Goal: Task Accomplishment & Management: Complete application form

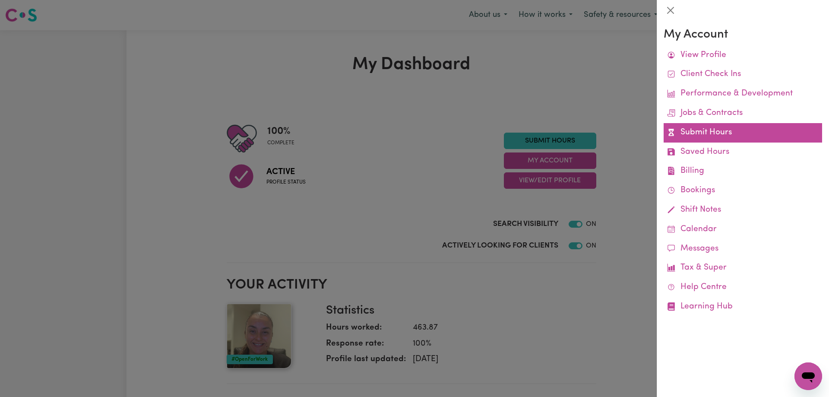
click at [699, 132] on link "Submit Hours" at bounding box center [742, 132] width 158 height 19
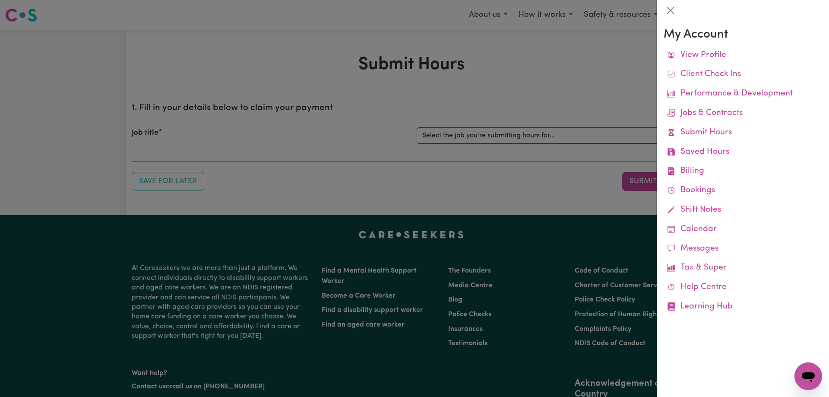
click at [444, 124] on div at bounding box center [414, 198] width 829 height 397
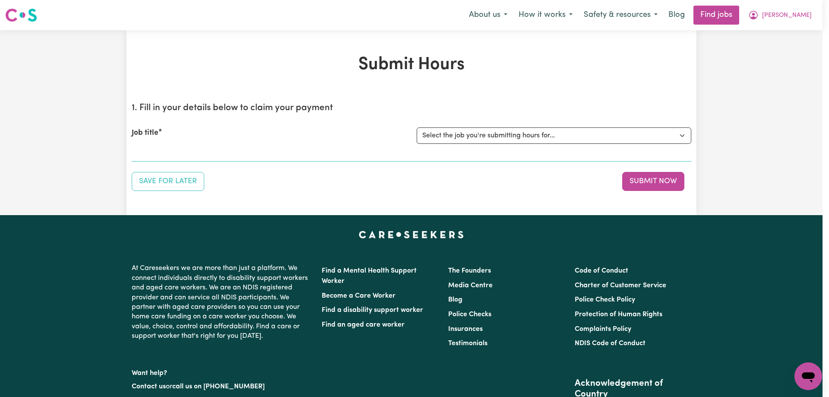
click at [450, 133] on select "Select the job you're submitting hours for... [[PERSON_NAME]] Support Worker To…" at bounding box center [554, 135] width 275 height 16
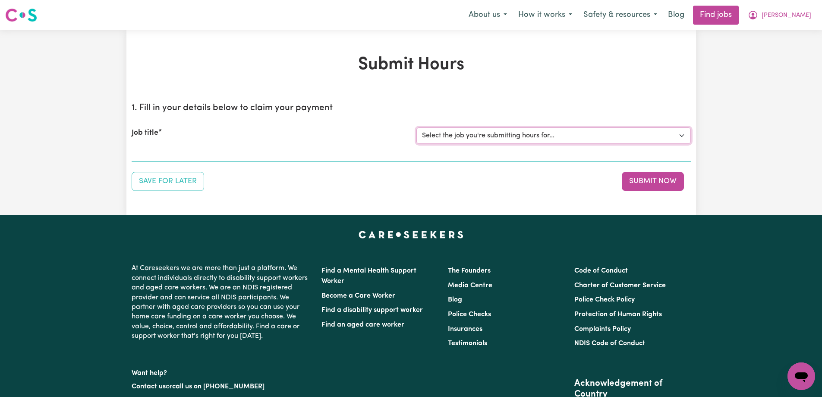
click at [679, 136] on select "Select the job you're submitting hours for... [[PERSON_NAME]] Support Worker To…" at bounding box center [554, 135] width 275 height 16
select select "14030"
click at [417, 127] on select "Select the job you're submitting hours for... [[PERSON_NAME]] Support Worker To…" at bounding box center [554, 135] width 275 height 16
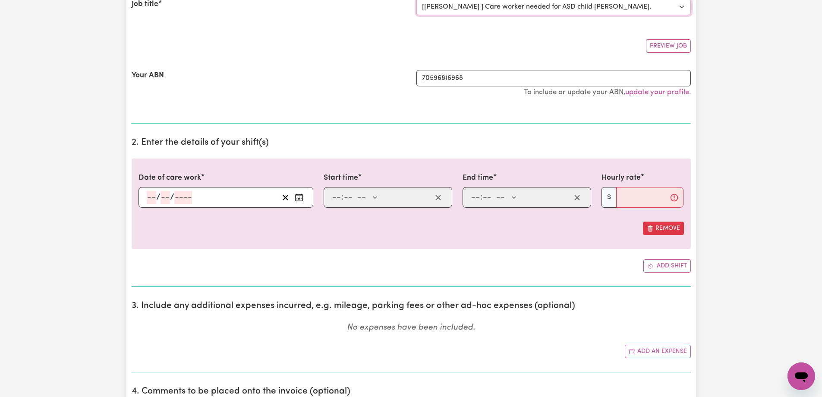
scroll to position [129, 0]
click at [150, 200] on input "number" at bounding box center [151, 196] width 9 height 13
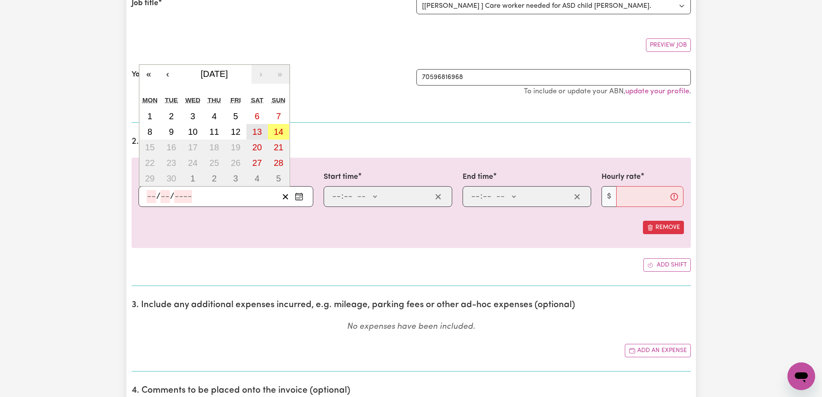
click at [256, 136] on abbr "13" at bounding box center [256, 131] width 9 height 9
type input "[DATE]"
type input "13"
type input "9"
type input "2025"
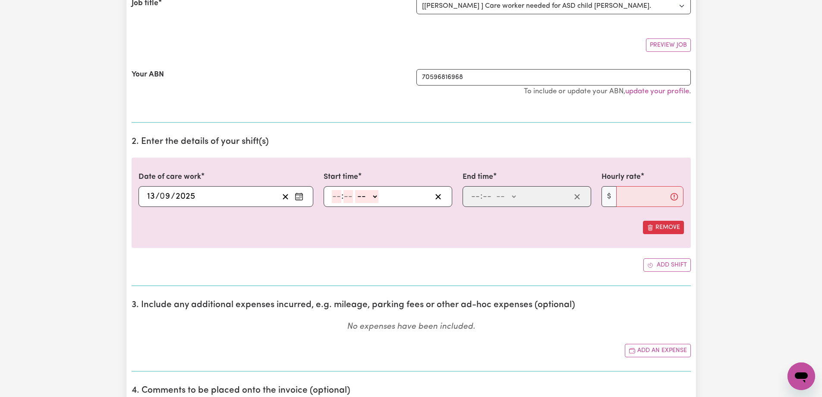
click at [334, 192] on input "number" at bounding box center [336, 196] width 9 height 13
type input "11"
type input "30"
click at [362, 199] on select "-- AM PM" at bounding box center [365, 196] width 23 height 13
select select "am"
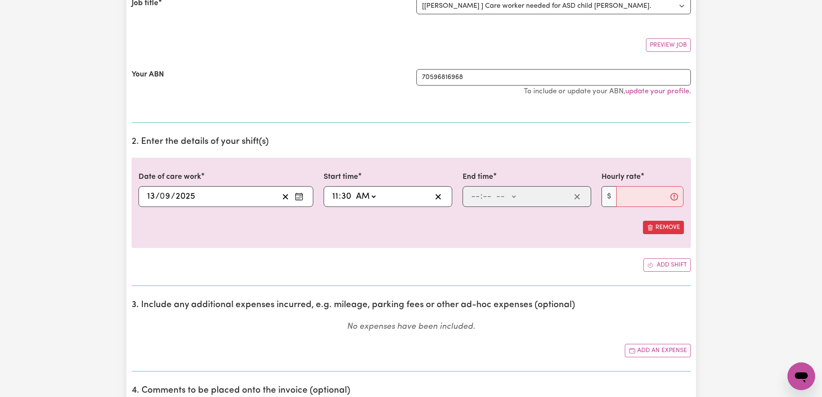
click at [354, 190] on select "-- AM PM" at bounding box center [365, 196] width 23 height 13
type input "11:30"
click at [473, 198] on input "number" at bounding box center [475, 196] width 9 height 13
type input "4"
type input "0"
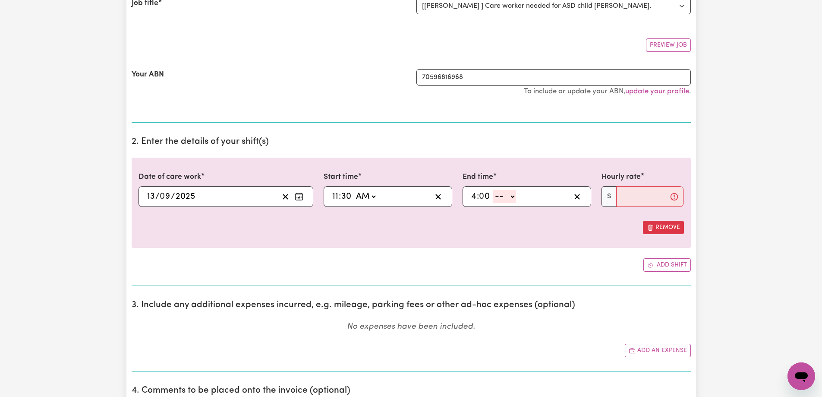
click at [498, 198] on select "-- AM PM" at bounding box center [504, 196] width 23 height 13
select select "pm"
click at [493, 190] on select "-- AM PM" at bounding box center [504, 196] width 23 height 13
type input "16:00"
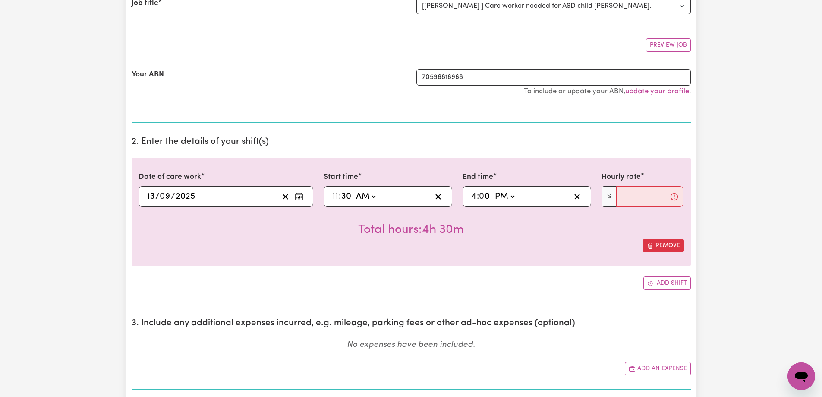
drag, startPoint x: 551, startPoint y: 226, endPoint x: 622, endPoint y: 215, distance: 72.1
click at [551, 225] on div "Total hours: 4h 30m" at bounding box center [412, 223] width 546 height 32
click at [648, 196] on input "Hourly rate" at bounding box center [650, 196] width 68 height 21
type input "70"
click at [505, 229] on div "Total hours: 4h 30m" at bounding box center [412, 223] width 546 height 32
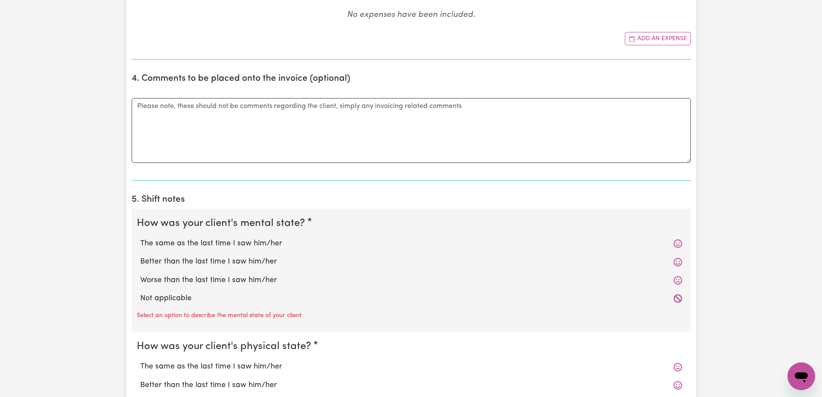
scroll to position [475, 0]
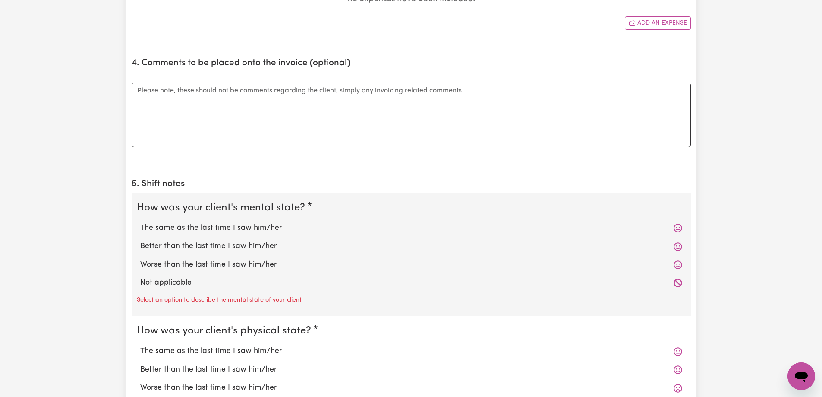
click at [184, 249] on label "Better than the last time I saw him/her" at bounding box center [411, 245] width 542 height 11
click at [140, 240] on input "Better than the last time I saw him/her" at bounding box center [140, 240] width 0 height 0
radio input "true"
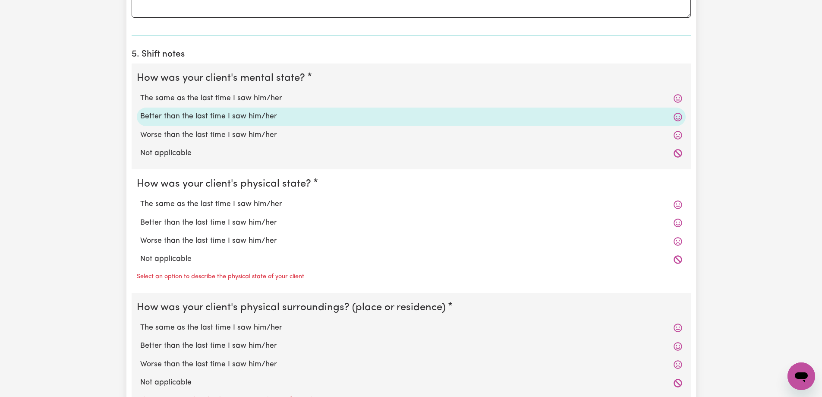
click at [185, 208] on label "The same as the last time I saw him/her" at bounding box center [411, 204] width 542 height 11
click at [140, 199] on input "The same as the last time I saw him/her" at bounding box center [140, 198] width 0 height 0
radio input "true"
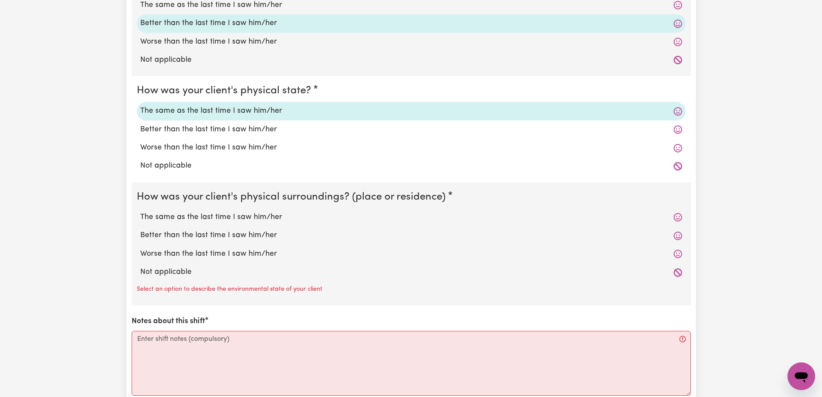
scroll to position [734, 0]
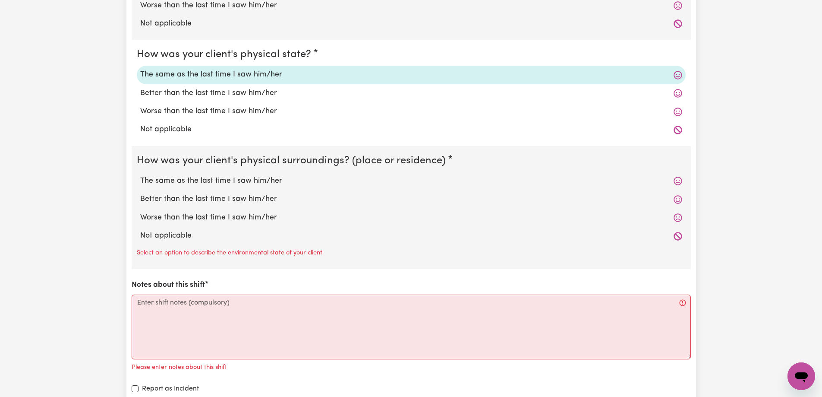
click at [175, 182] on label "The same as the last time I saw him/her" at bounding box center [411, 180] width 542 height 11
click at [140, 175] on input "The same as the last time I saw him/her" at bounding box center [140, 175] width 0 height 0
radio input "true"
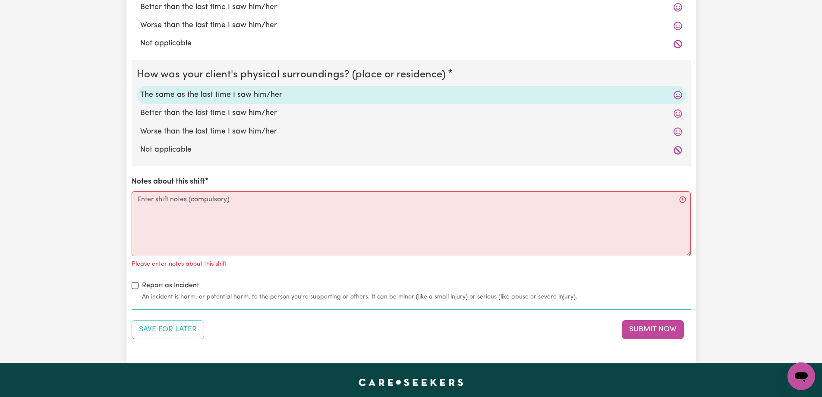
scroll to position [820, 0]
click at [160, 203] on textarea "Notes about this shift" at bounding box center [411, 223] width 559 height 65
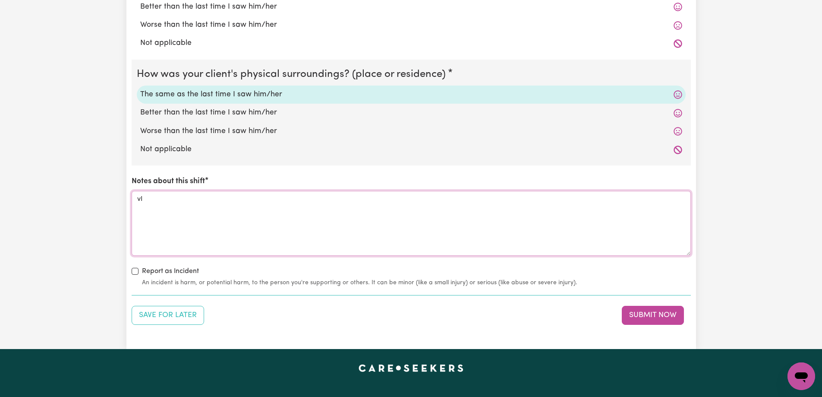
type textarea "v"
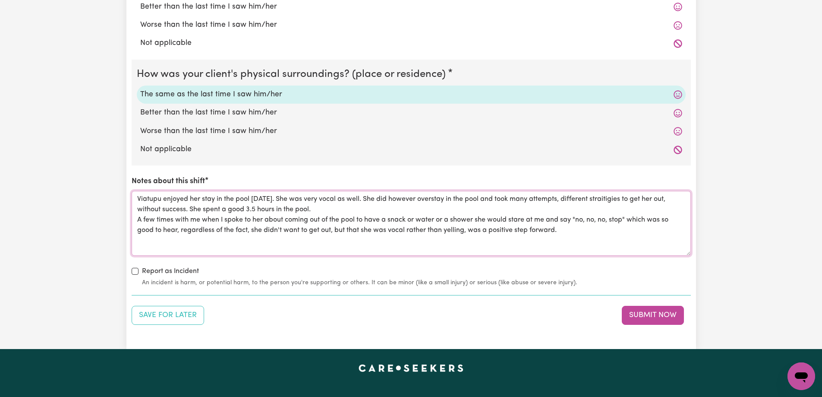
click at [325, 213] on textarea "Viatupu enjoyed her stay in the pool [DATE]. She was very vocal as well. She di…" at bounding box center [411, 223] width 559 height 65
click at [582, 231] on textarea "Viatupu enjoyed her stay in the pool [DATE]. She was very vocal as well. She di…" at bounding box center [411, 223] width 559 height 65
drag, startPoint x: 470, startPoint y: 228, endPoint x: 464, endPoint y: 229, distance: 5.6
click at [464, 229] on textarea "Viatupu enjoyed her stay in the pool [DATE]. She was very vocal as well. She di…" at bounding box center [411, 223] width 559 height 65
click at [584, 234] on textarea "Viatupu enjoyed her stay in the pool [DATE]. She was very vocal as well. She di…" at bounding box center [411, 223] width 559 height 65
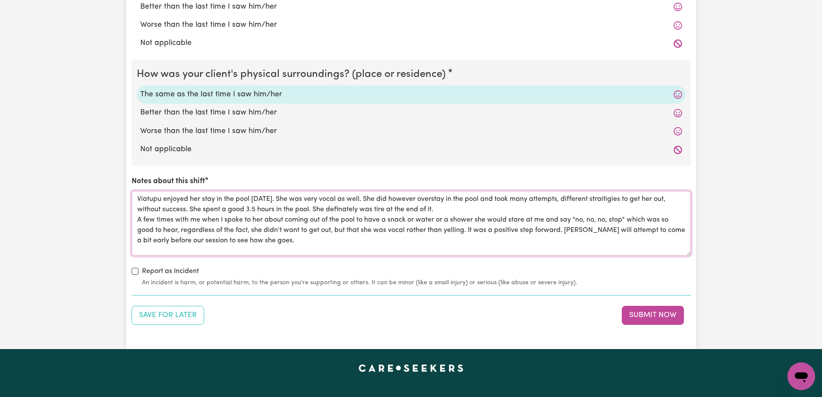
click at [273, 201] on textarea "Viatupu enjoyed her stay in the pool [DATE]. She was very vocal as well. She di…" at bounding box center [411, 223] width 559 height 65
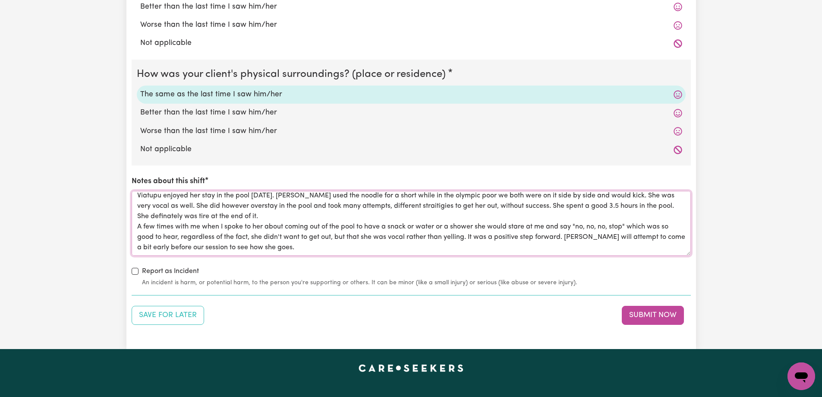
scroll to position [0, 0]
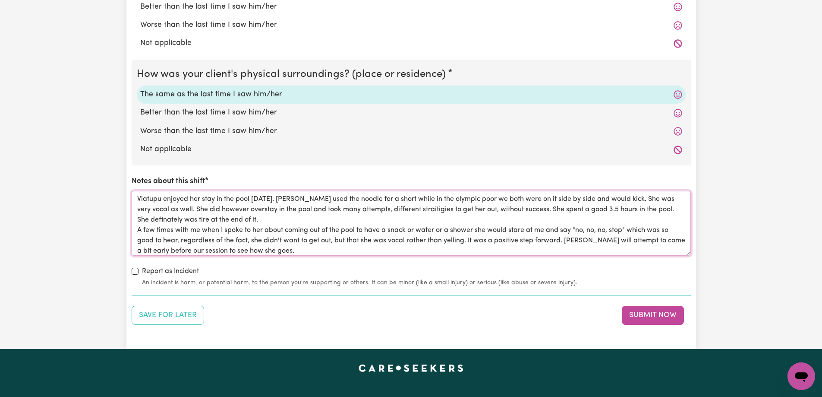
drag, startPoint x: 283, startPoint y: 249, endPoint x: 98, endPoint y: 170, distance: 200.7
type textarea "Viatupu enjoyed her stay in the pool [DATE]. [PERSON_NAME] used the noodle for …"
click at [691, 255] on div "Notes about this shift Viatupu enjoyed her stay in the pool [DATE]. [PERSON_NAM…" at bounding box center [411, 215] width 559 height 79
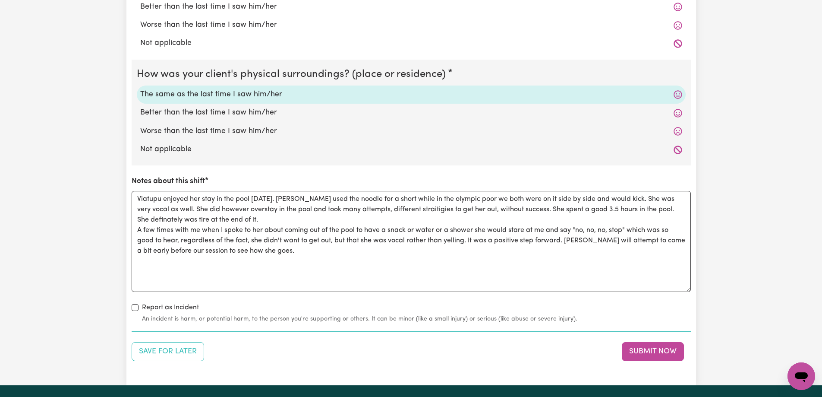
drag, startPoint x: 688, startPoint y: 253, endPoint x: 678, endPoint y: 316, distance: 63.7
click at [679, 292] on textarea "Viatupu enjoyed her stay in the pool [DATE]. [PERSON_NAME] used the noodle for …" at bounding box center [411, 241] width 559 height 101
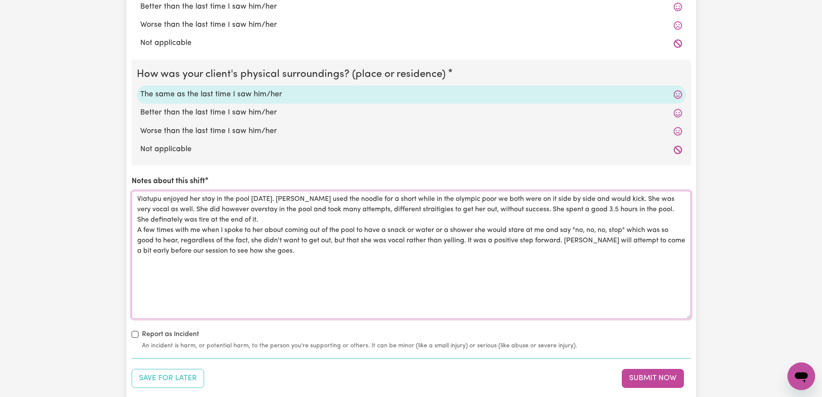
drag, startPoint x: 287, startPoint y: 275, endPoint x: 12, endPoint y: 141, distance: 305.4
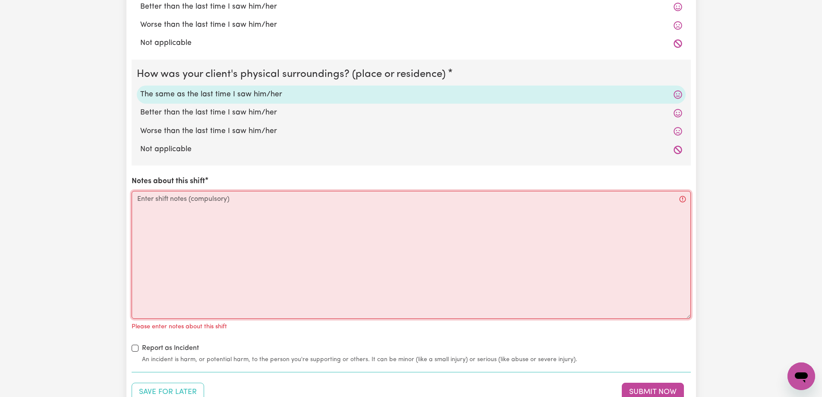
paste textarea "Viatupu really enjoyed her time in the pool [DATE]. She used the noodle for a s…"
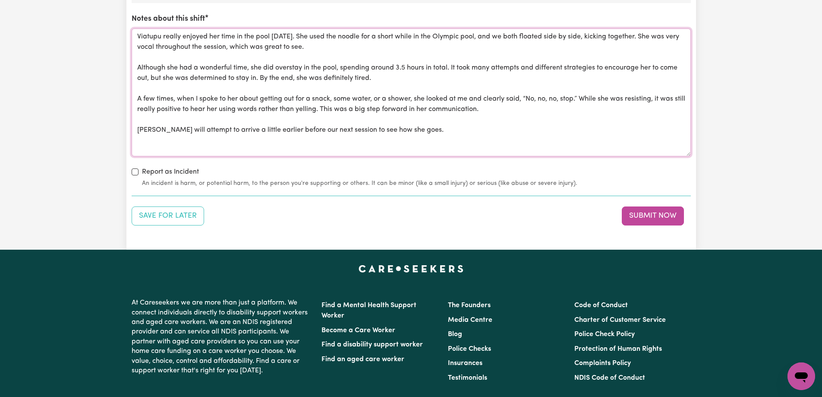
scroll to position [949, 0]
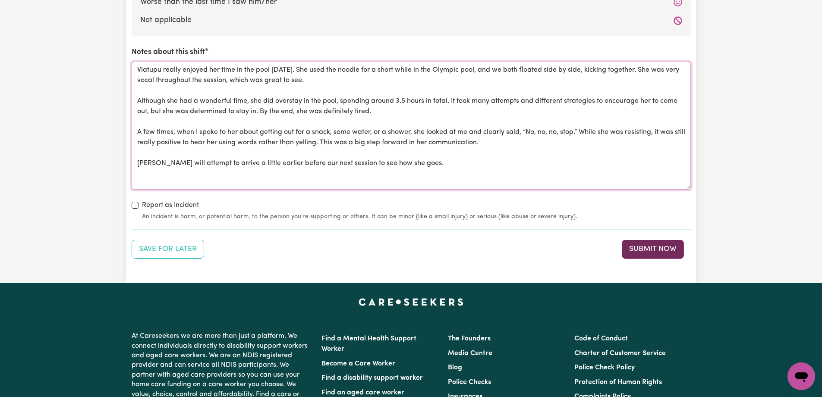
type textarea "Viatupu really enjoyed her time in the pool [DATE]. She used the noodle for a s…"
click at [650, 252] on button "Submit Now" at bounding box center [653, 249] width 62 height 19
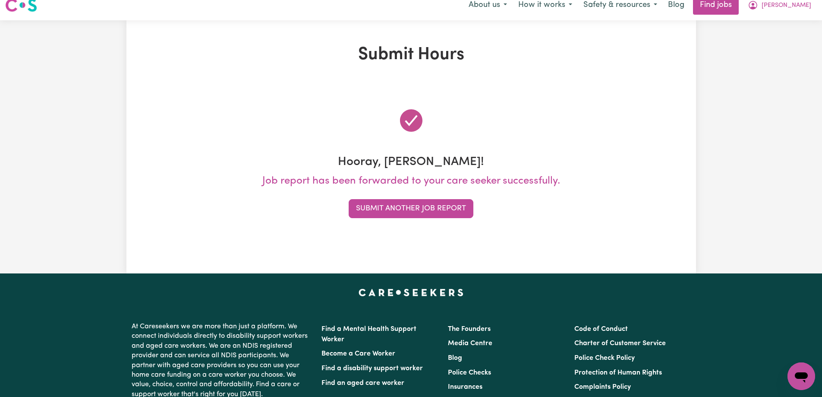
scroll to position [0, 0]
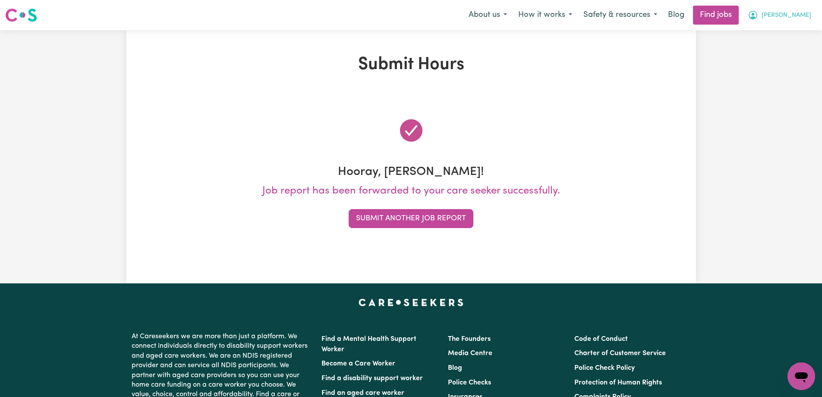
click at [801, 14] on span "[PERSON_NAME]" at bounding box center [787, 15] width 50 height 9
click at [779, 37] on link "My Account" at bounding box center [782, 33] width 68 height 16
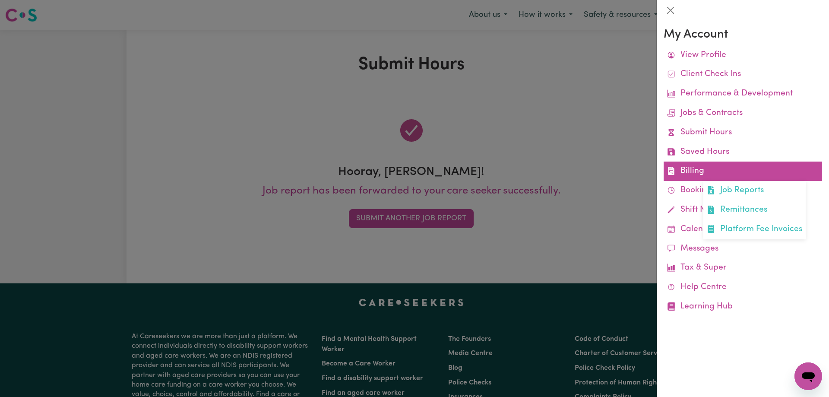
click at [700, 172] on link "Billing Job Reports Remittances Platform Fee Invoices" at bounding box center [742, 170] width 158 height 19
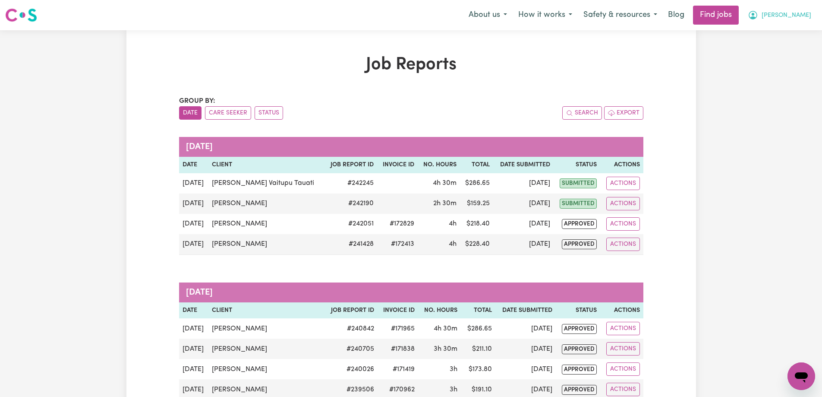
click at [807, 15] on span "[PERSON_NAME]" at bounding box center [787, 15] width 50 height 9
click at [766, 35] on link "My Account" at bounding box center [782, 33] width 68 height 16
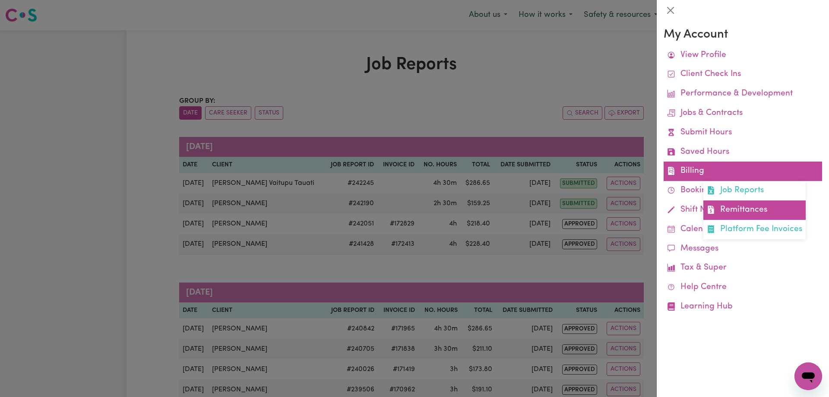
click at [737, 214] on link "Remittances" at bounding box center [754, 209] width 102 height 19
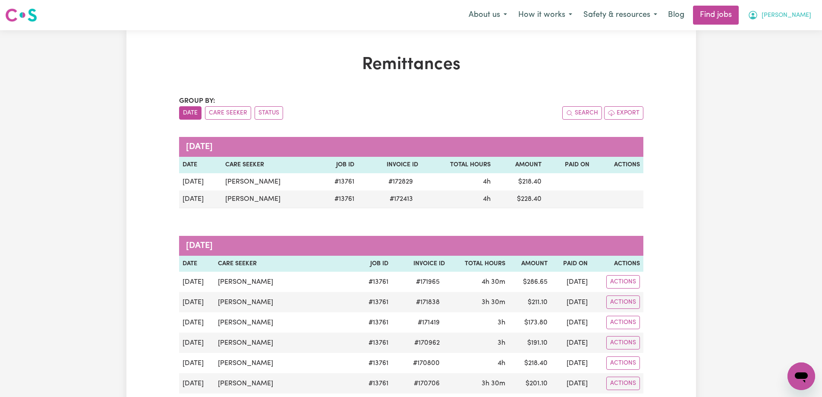
click at [758, 15] on icon "My Account" at bounding box center [753, 15] width 10 height 10
click at [779, 29] on link "My Account" at bounding box center [782, 33] width 68 height 16
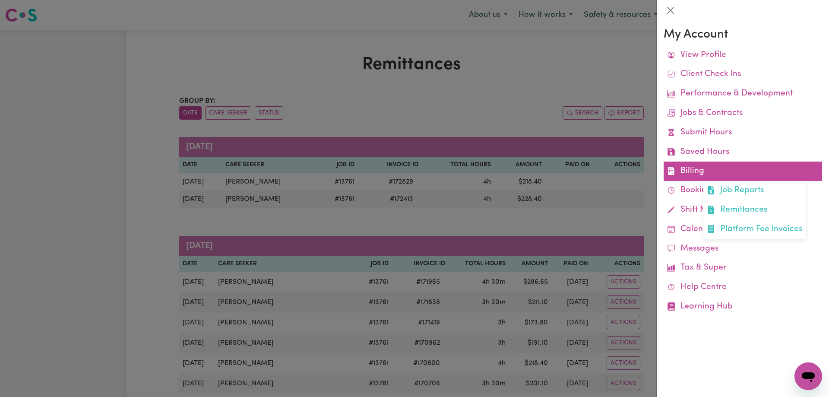
click at [696, 171] on link "Billing Job Reports Remittances Platform Fee Invoices" at bounding box center [742, 170] width 158 height 19
